Goal: Information Seeking & Learning: Learn about a topic

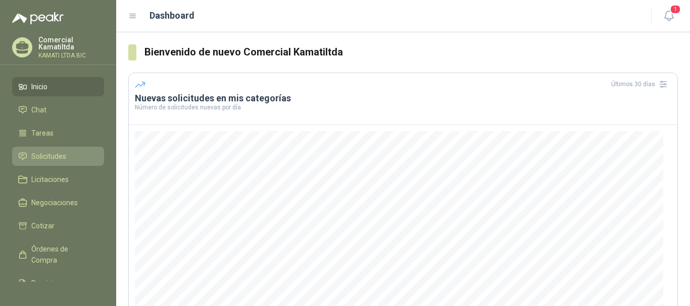
click at [67, 157] on li "Solicitudes" at bounding box center [58, 156] width 80 height 11
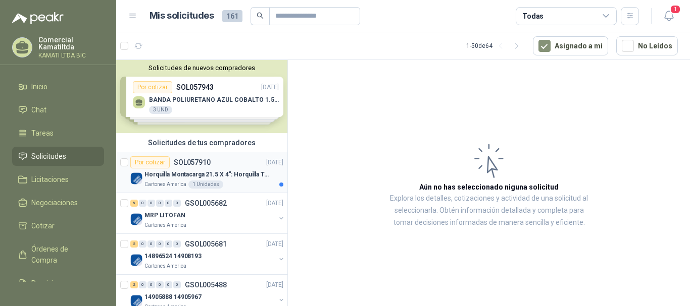
click at [247, 179] on p "Horquilla Montacarga 21.5 X 4": Horquilla Telescopica Overall size 2108 x 660 x…" at bounding box center [207, 175] width 126 height 10
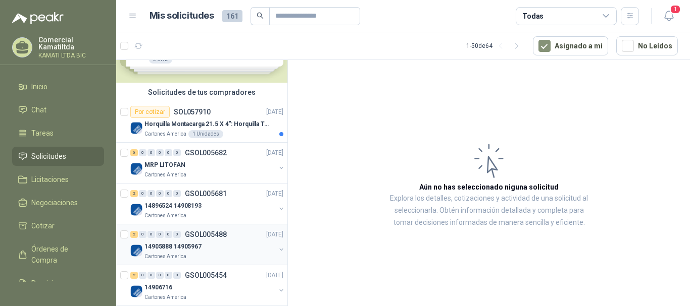
scroll to position [101, 0]
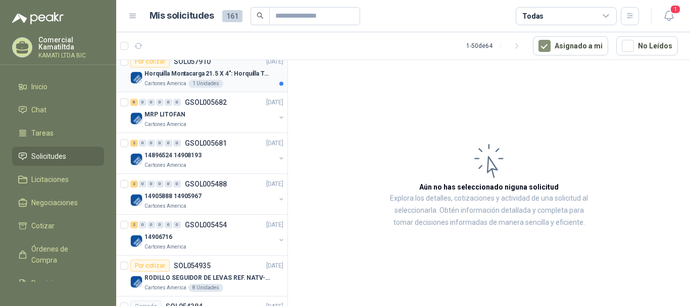
click at [250, 81] on div "Cartones America 1 Unidades" at bounding box center [213, 84] width 139 height 8
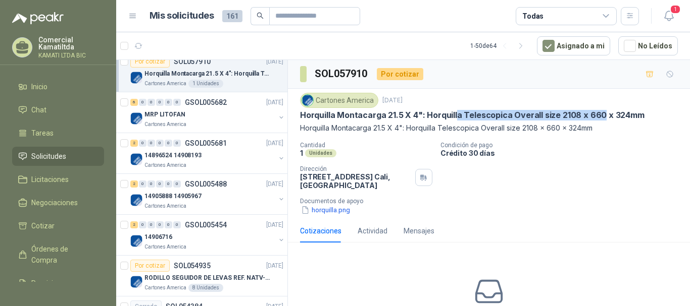
drag, startPoint x: 454, startPoint y: 114, endPoint x: 597, endPoint y: 115, distance: 142.8
click at [597, 115] on p "Horquilla Montacarga 21.5 X 4": Horquilla Telescopica Overall size 2108 x 660 x…" at bounding box center [472, 115] width 344 height 11
